Goal: Information Seeking & Learning: Check status

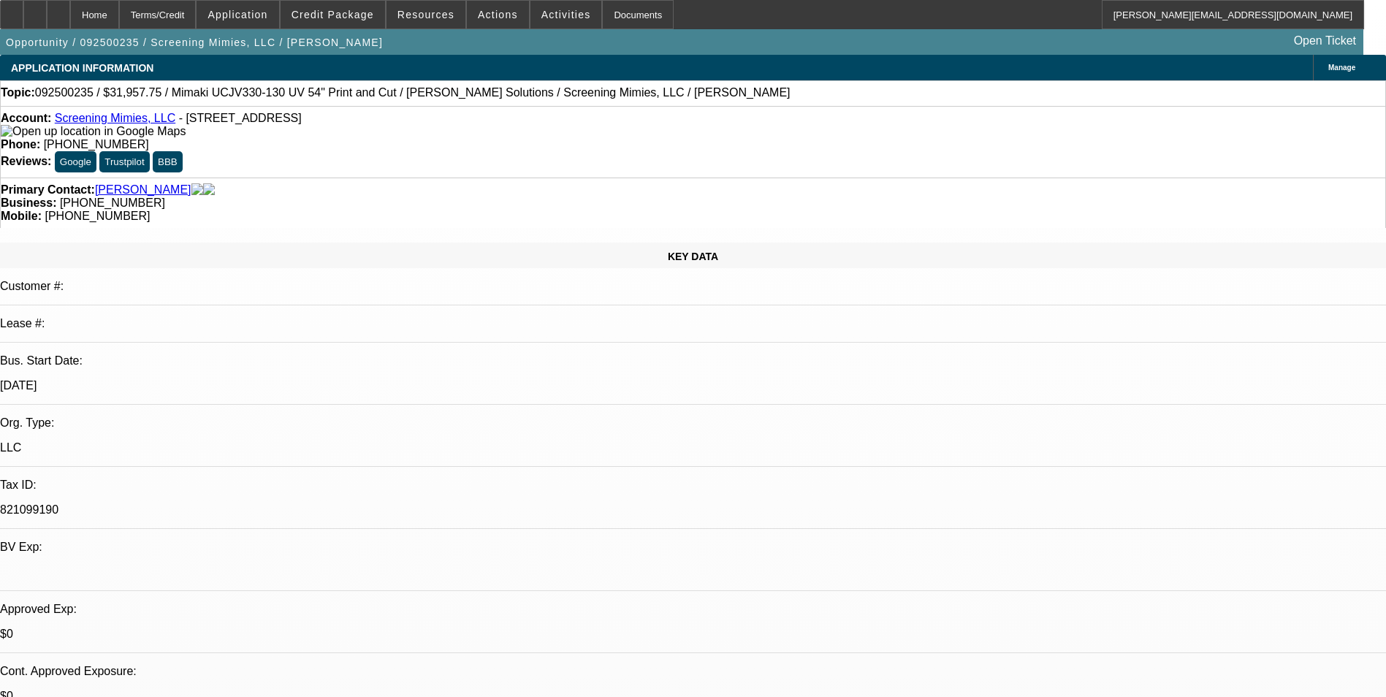
select select "0"
select select "2"
select select "0"
select select "6"
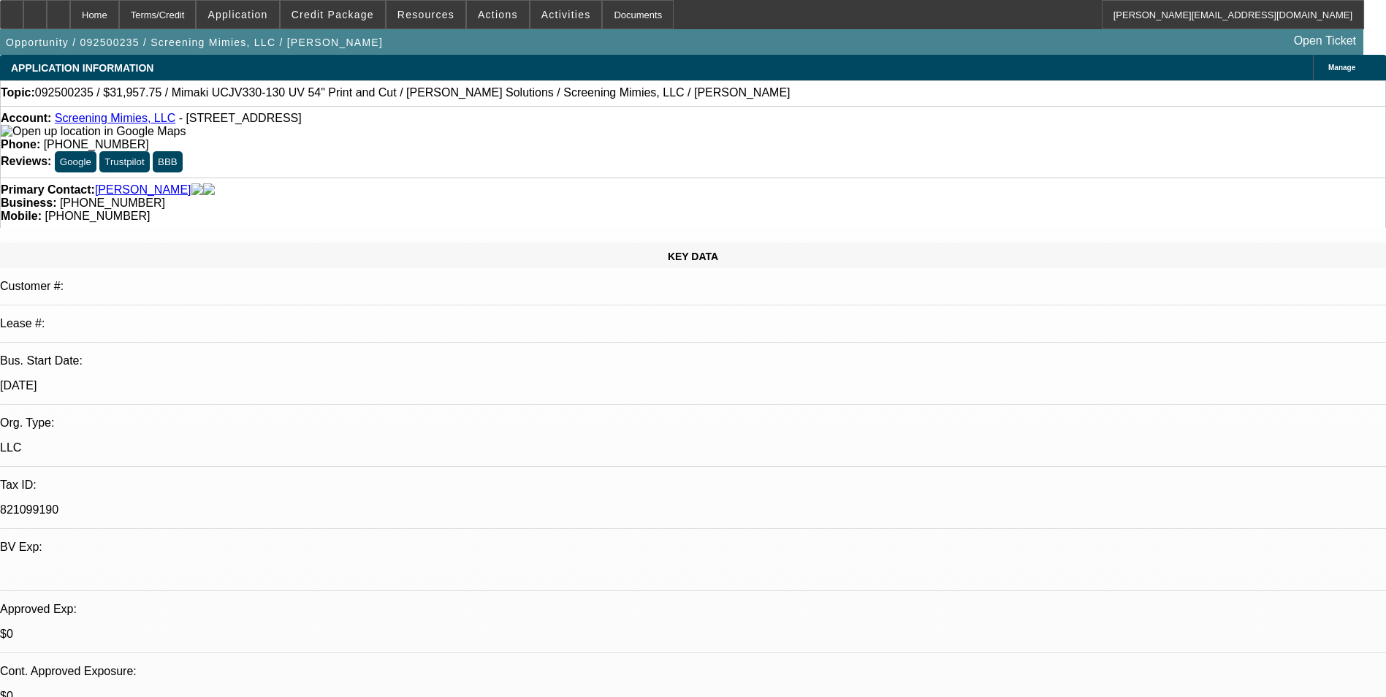
select select "0"
select select "2"
select select "0"
select select "6"
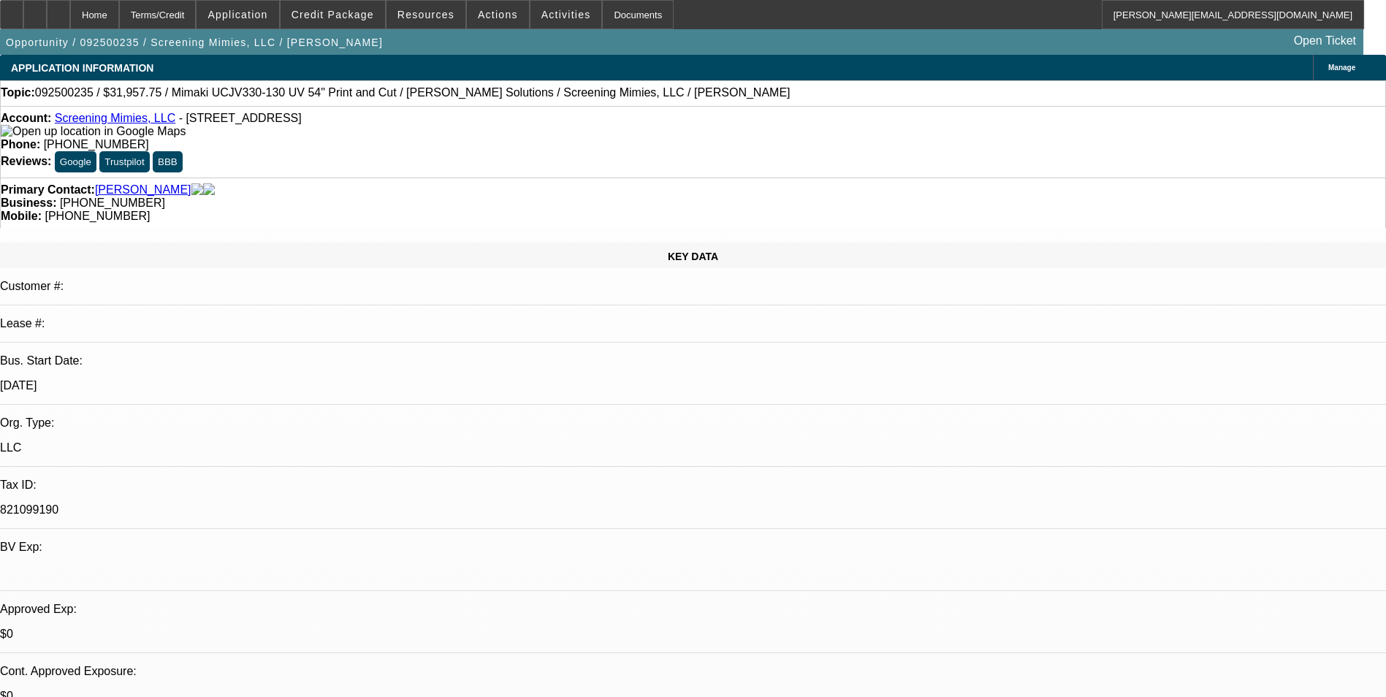
select select "0"
select select "2"
select select "0"
select select "6"
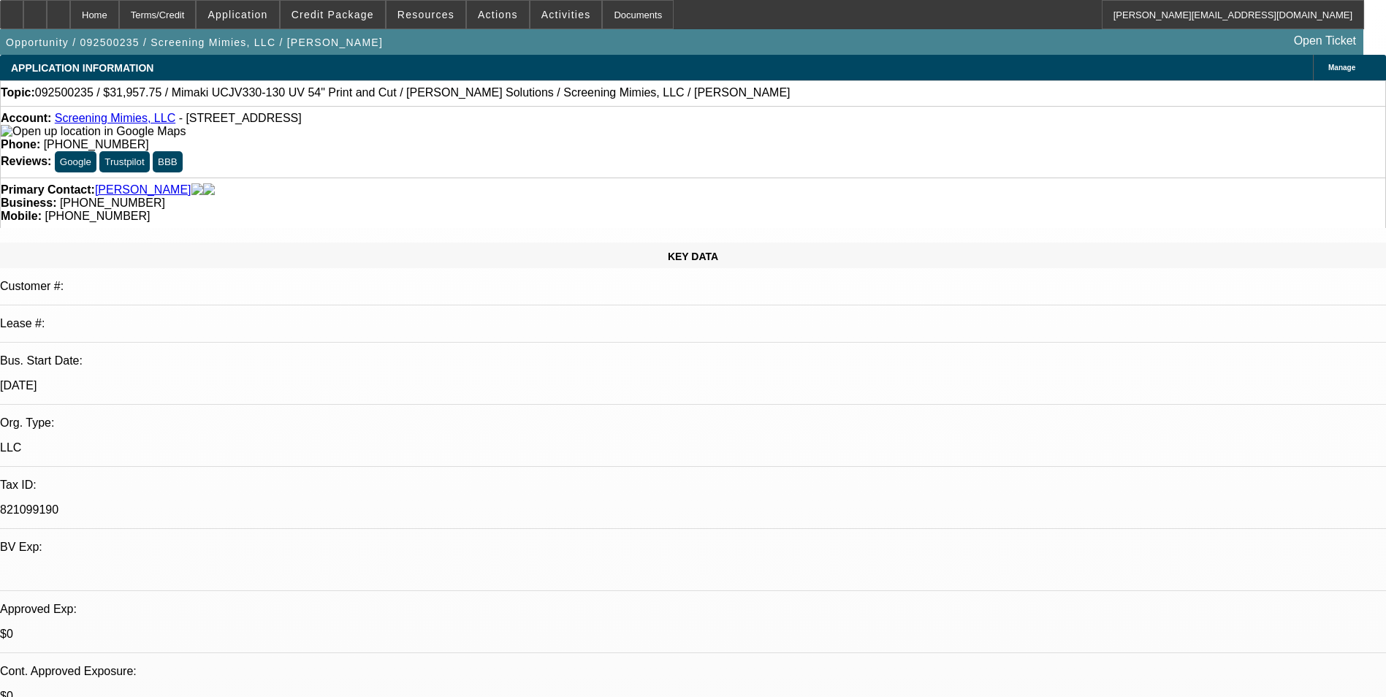
select select "0"
select select "2"
select select "0"
select select "6"
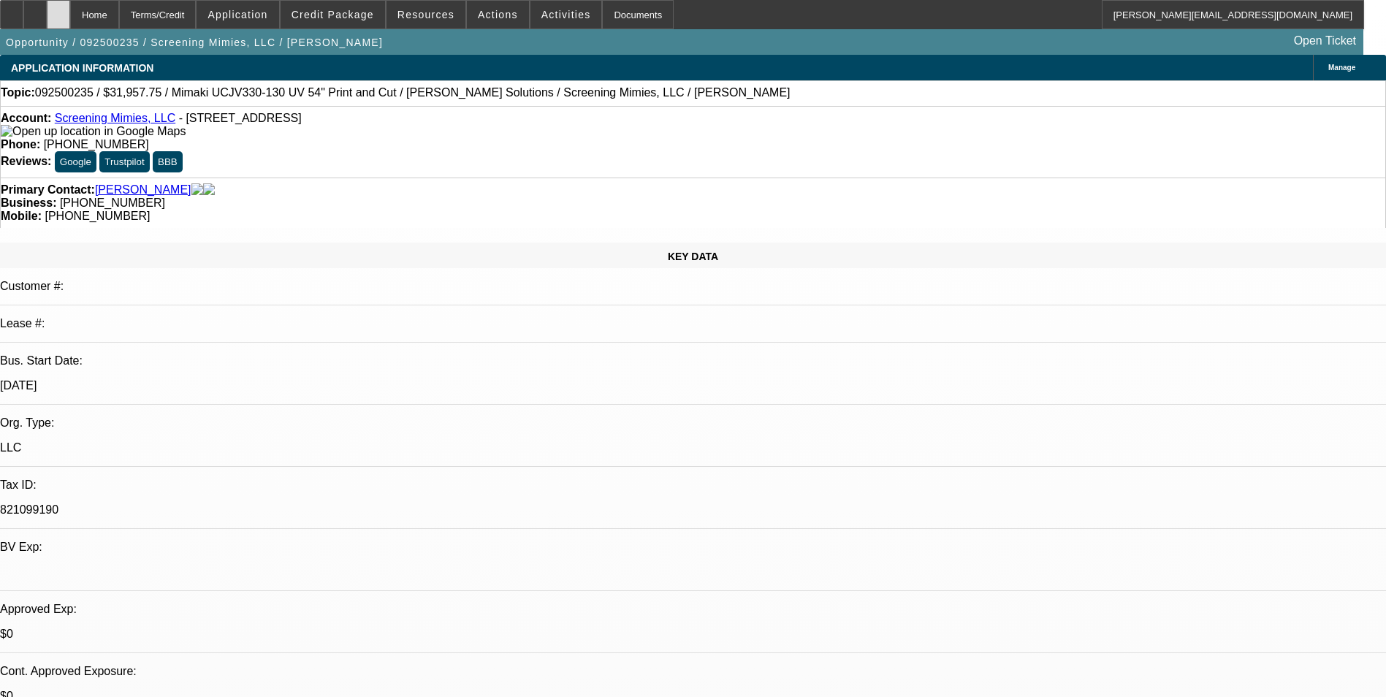
click at [58, 9] on icon at bounding box center [58, 9] width 0 height 0
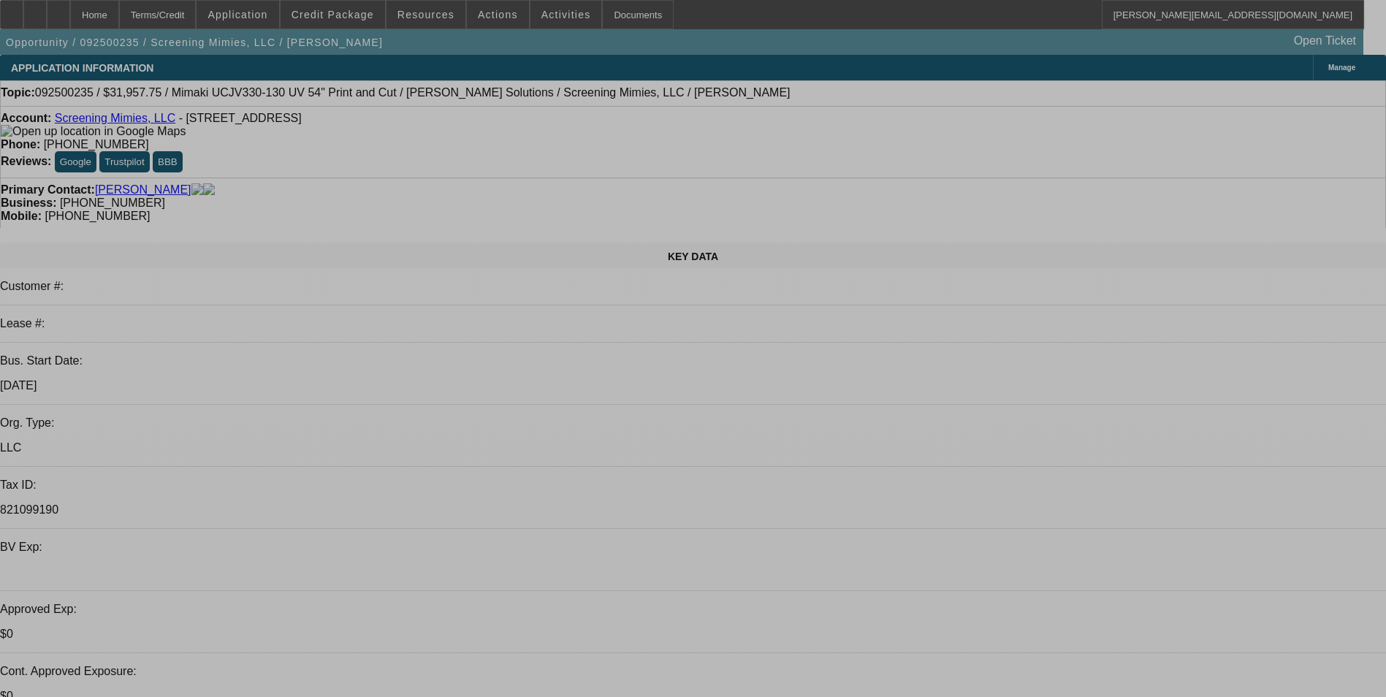
select select "0"
select select "2"
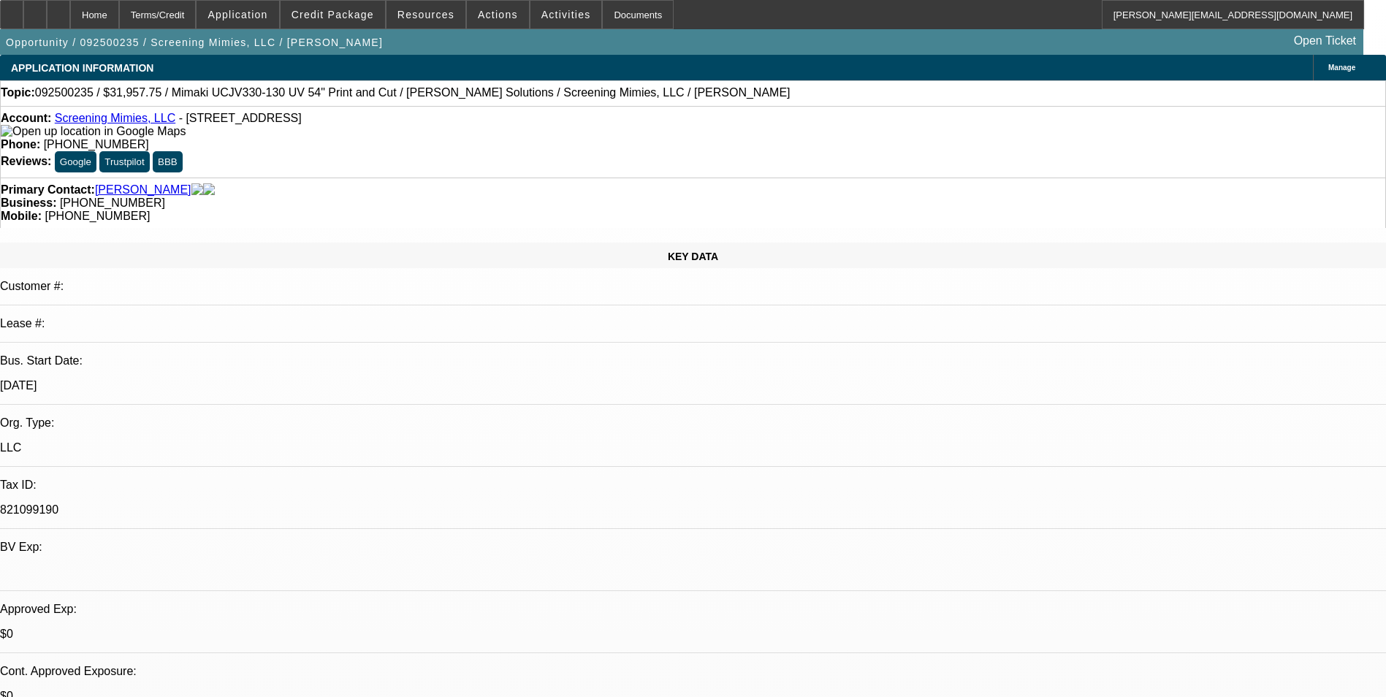
select select "0"
select select "2"
select select "0"
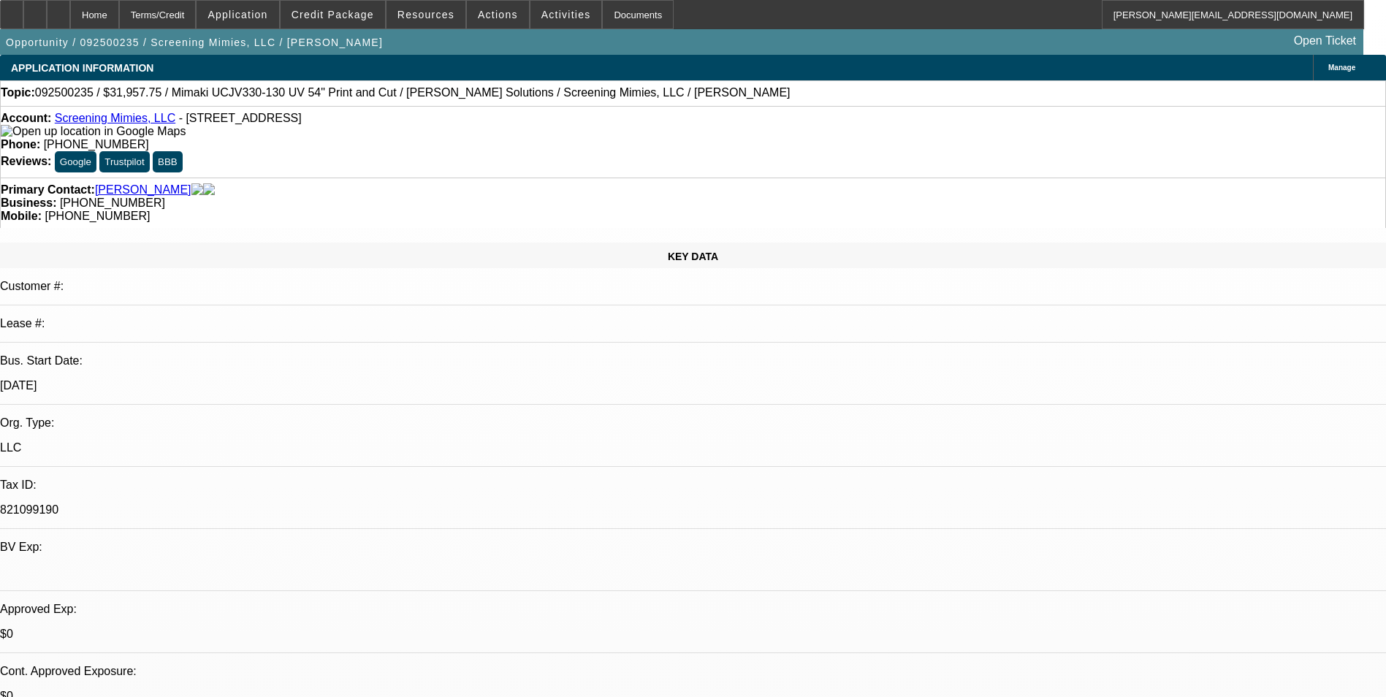
select select "2"
select select "0"
select select "2"
select select "0"
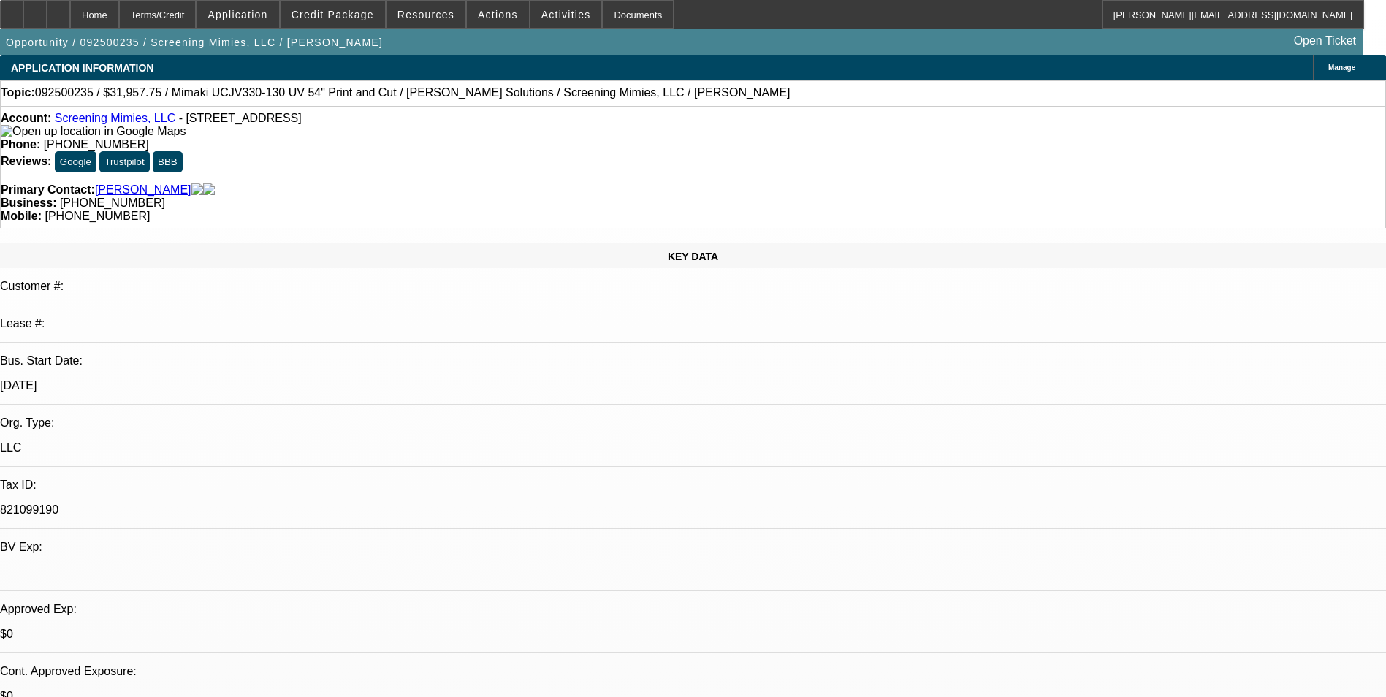
select select "1"
select select "2"
select select "6"
select select "1"
select select "2"
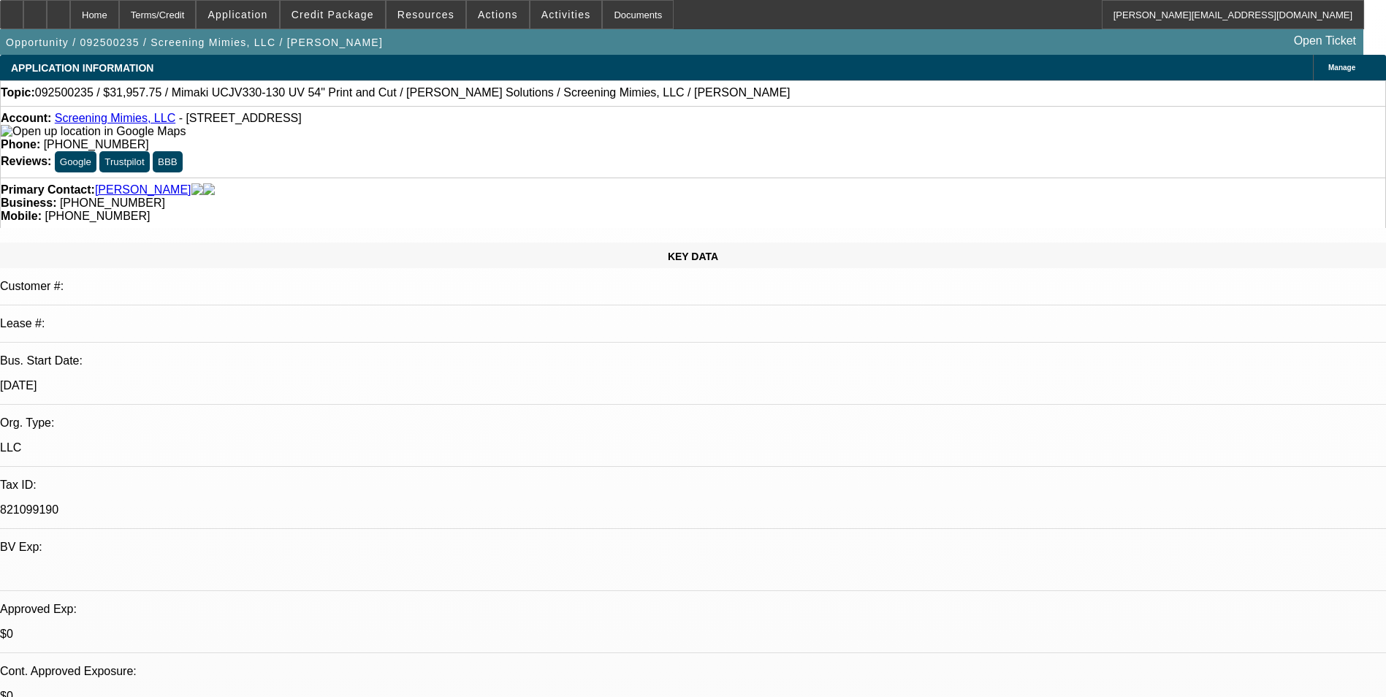
select select "6"
select select "1"
select select "2"
select select "6"
select select "1"
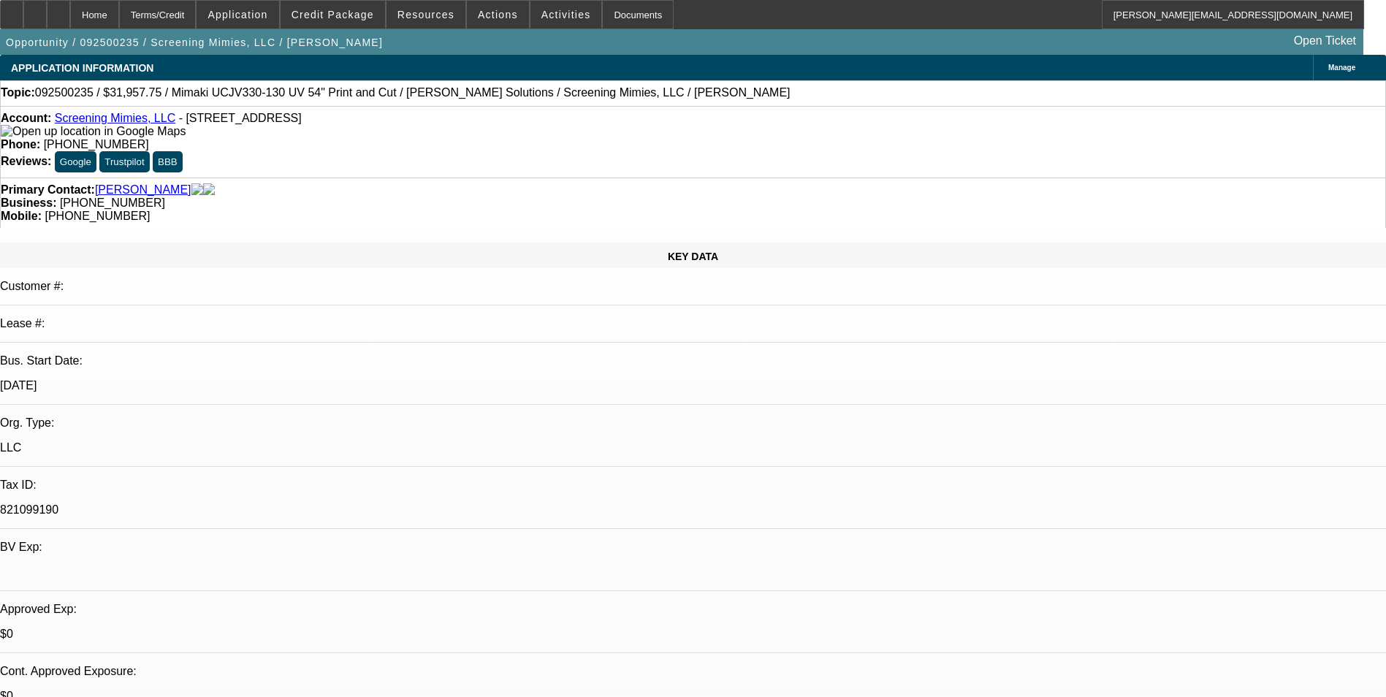
select select "2"
select select "6"
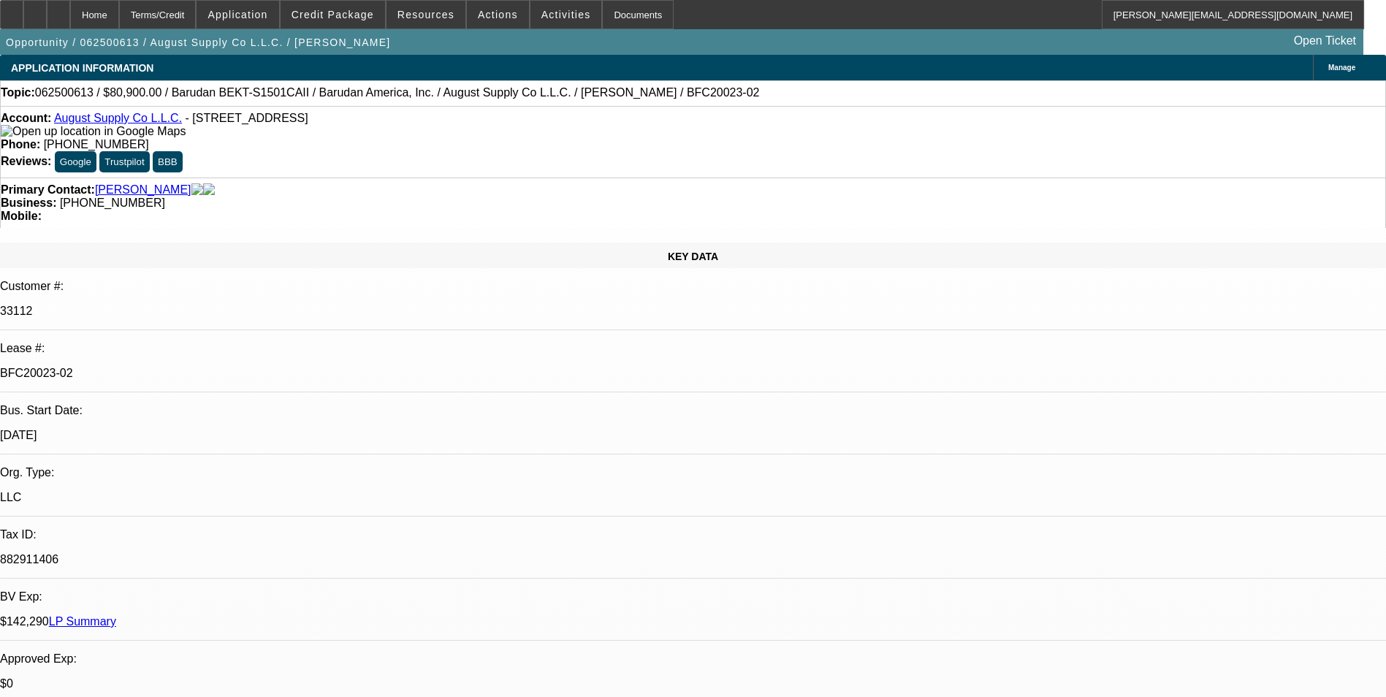
select select "0"
select select "2"
select select "0.1"
select select "4"
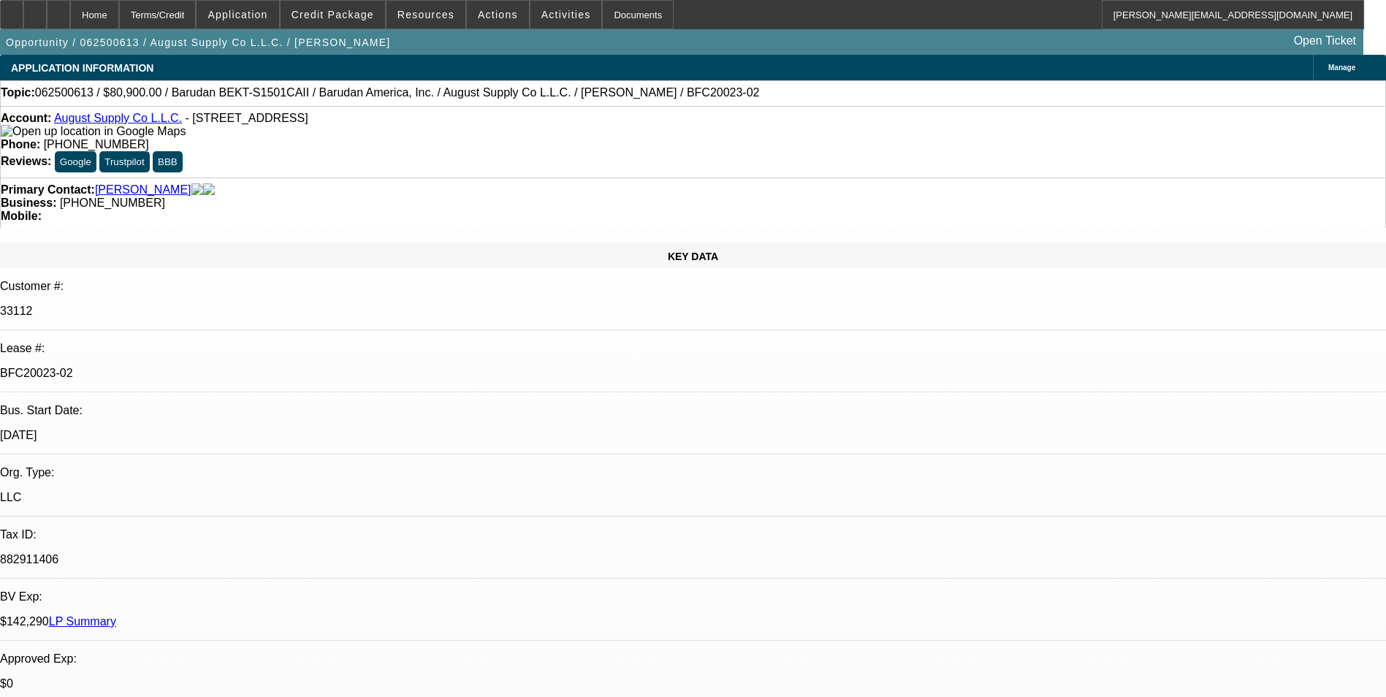
select select "0"
select select "2"
select select "0.1"
select select "4"
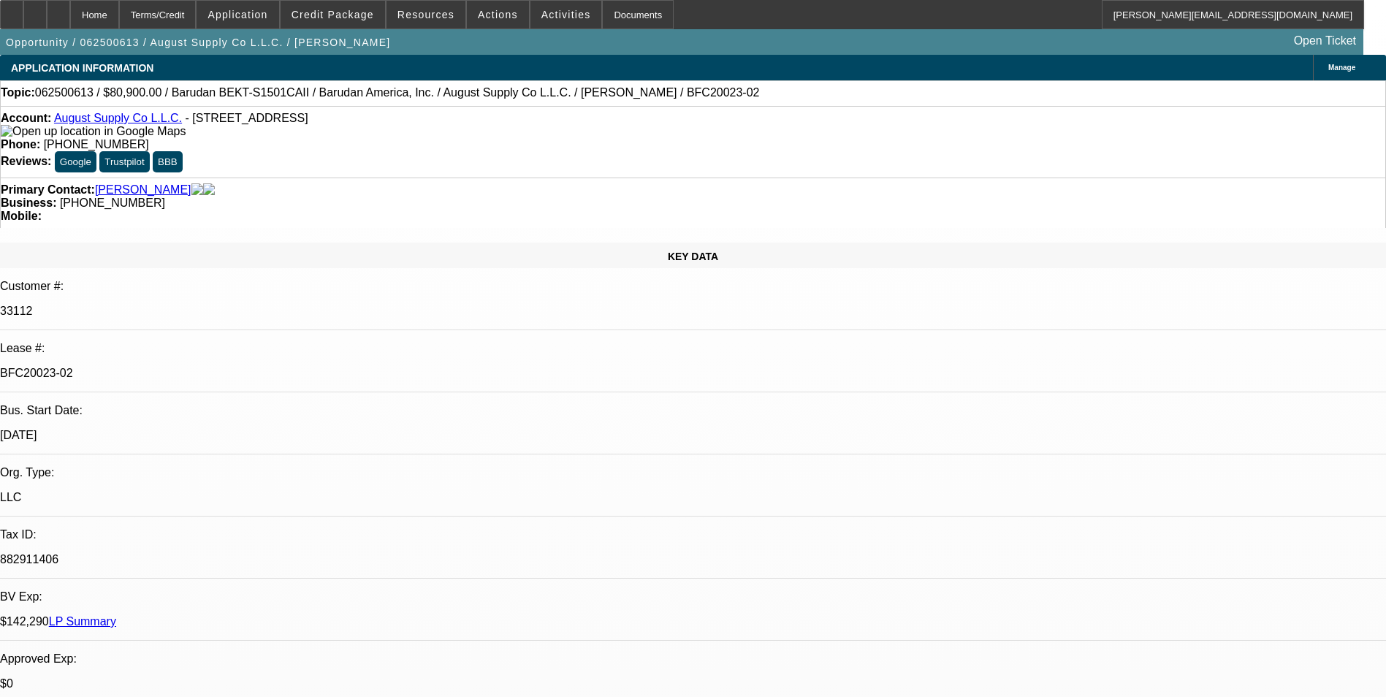
select select "0"
select select "2"
select select "0.1"
select select "4"
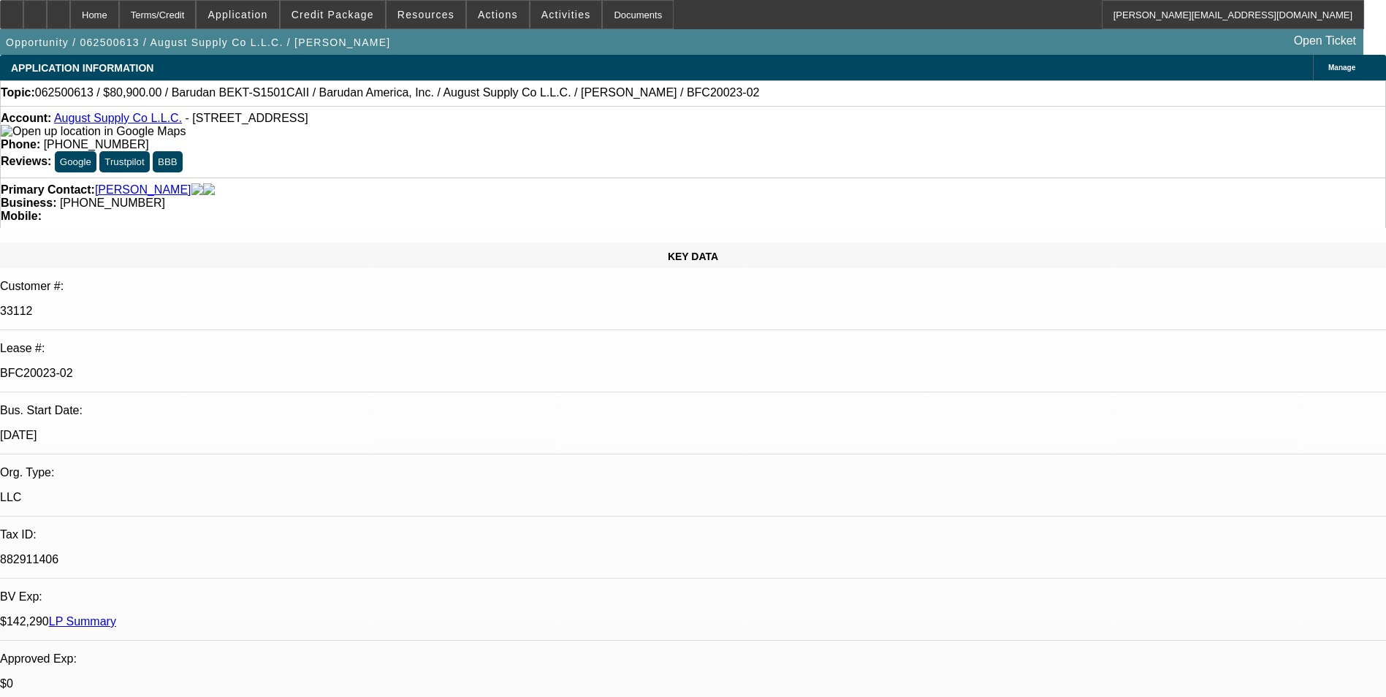
select select "0"
select select "2"
select select "0.1"
select select "4"
